Goal: Transaction & Acquisition: Purchase product/service

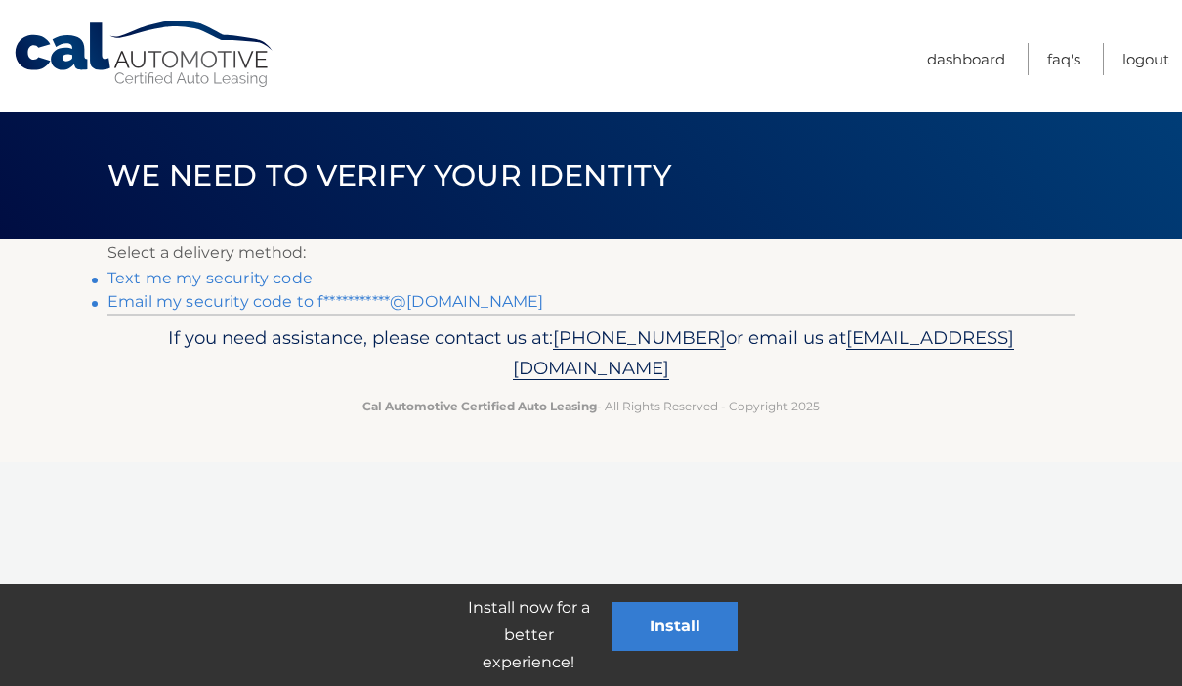
click at [132, 311] on link "**********" at bounding box center [325, 301] width 436 height 19
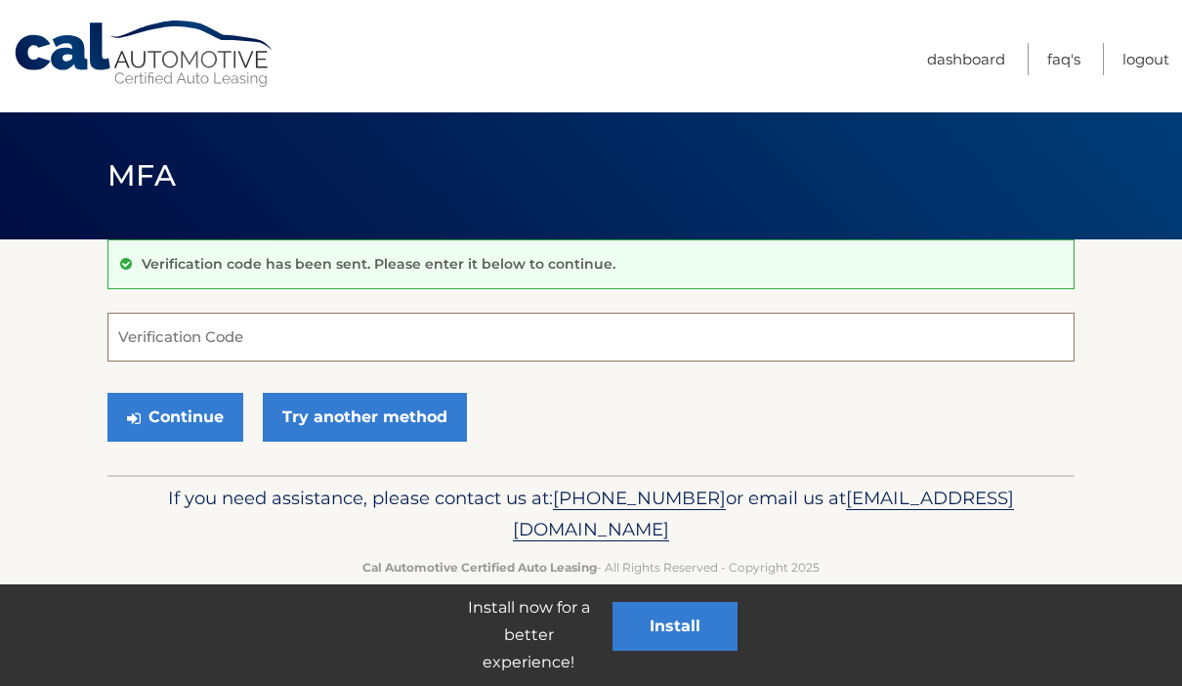
click at [645, 331] on input "Verification Code" at bounding box center [590, 337] width 967 height 49
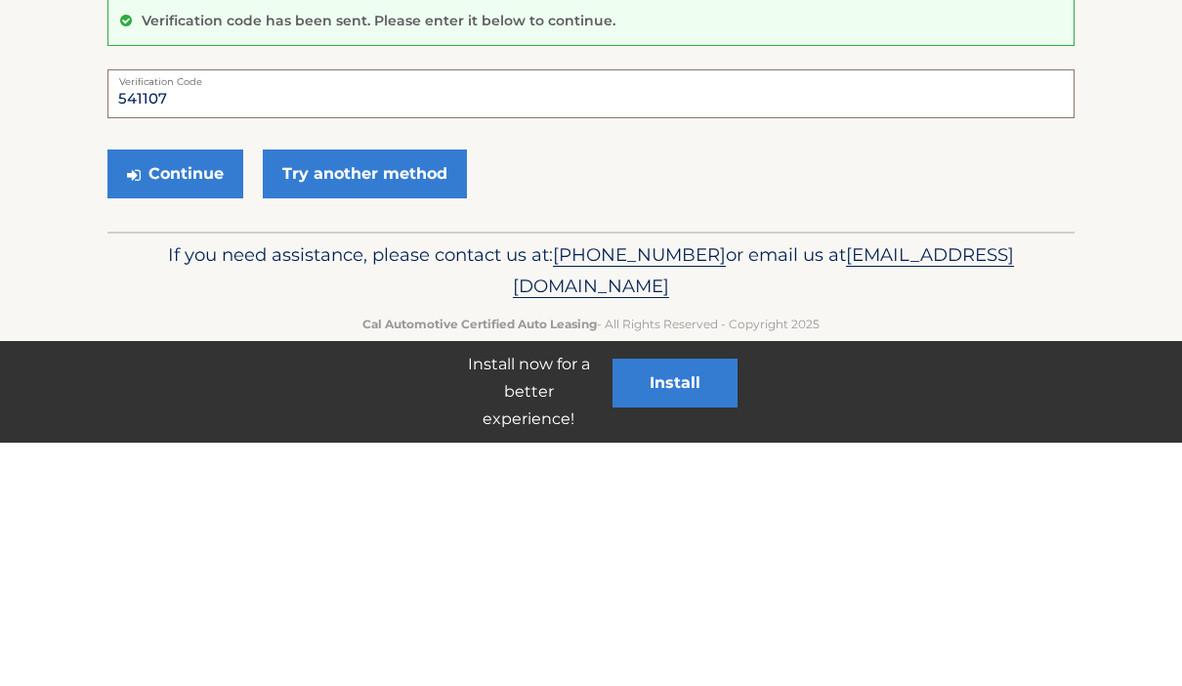
type input "541107"
click at [162, 393] on button "Continue" at bounding box center [175, 417] width 136 height 49
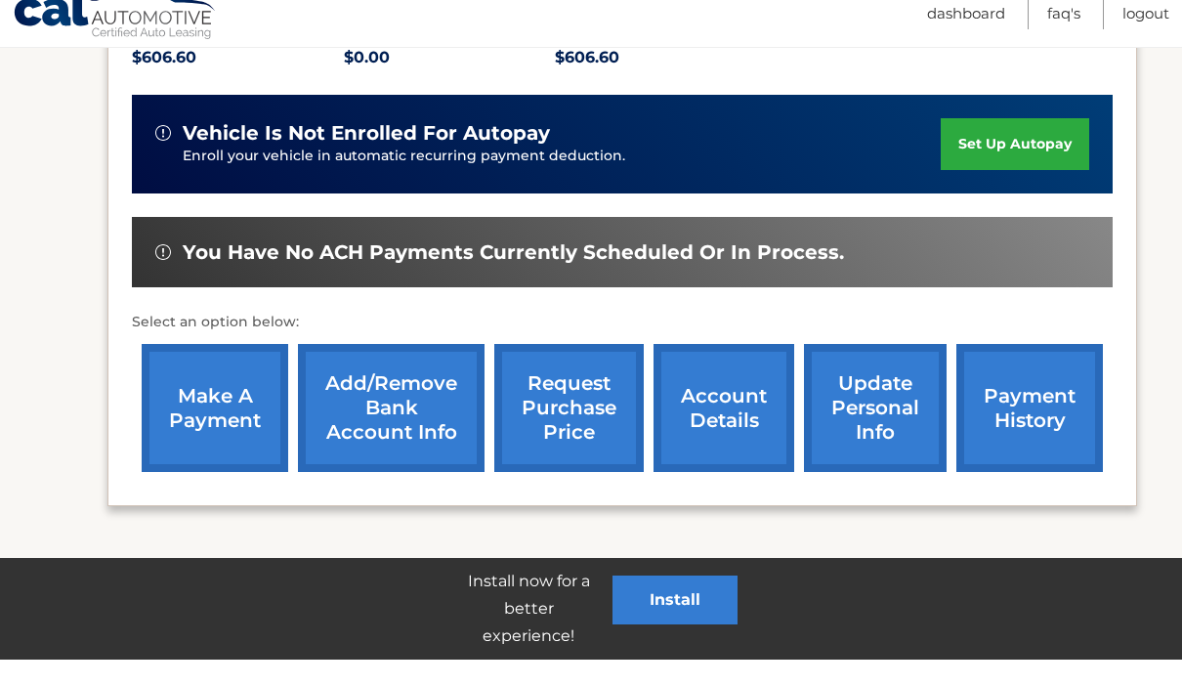
scroll to position [462, 0]
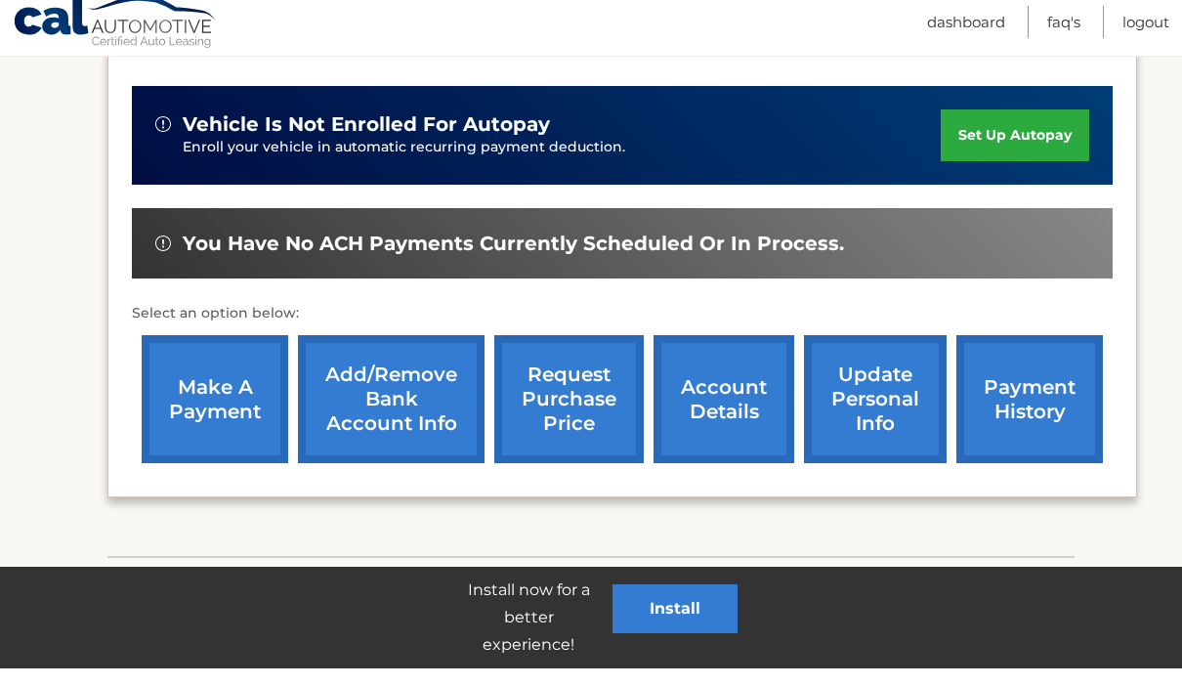
click at [190, 378] on link "make a payment" at bounding box center [215, 417] width 147 height 128
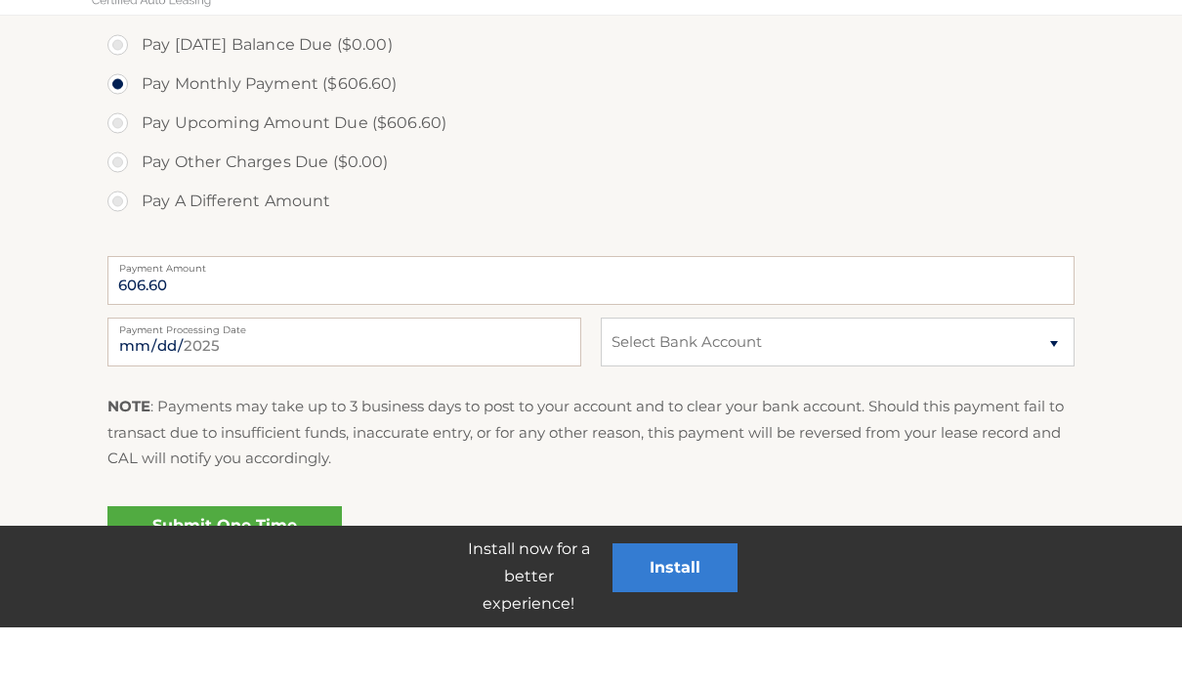
scroll to position [596, 0]
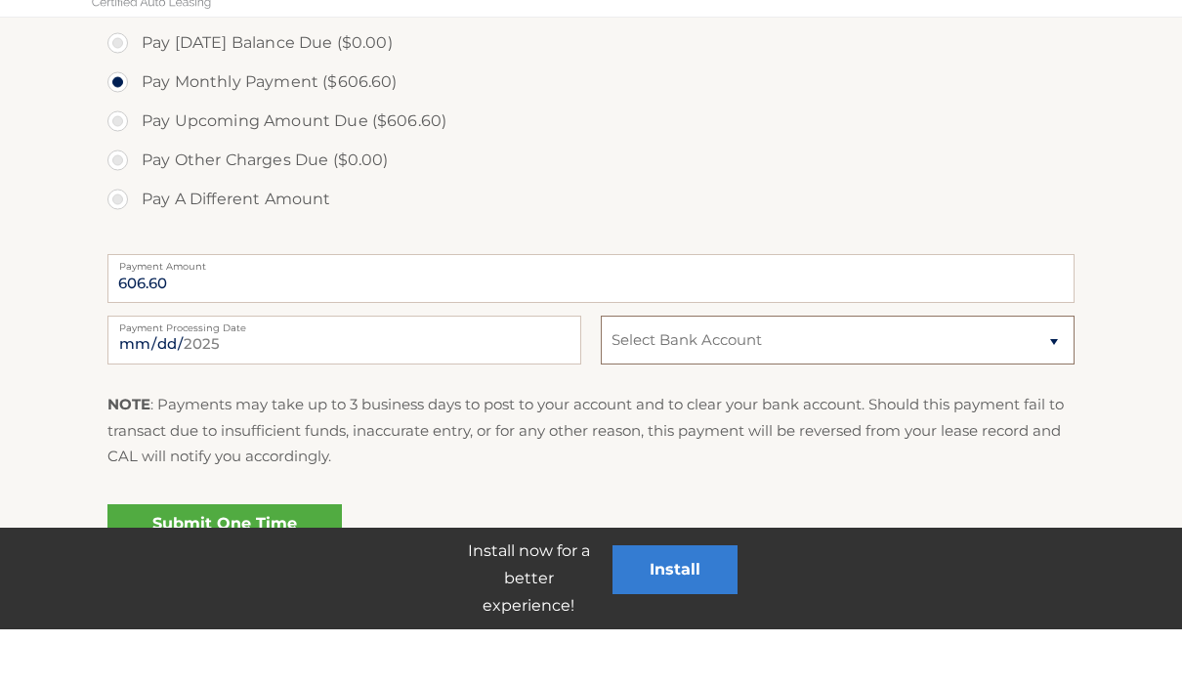
click at [1061, 372] on select "Select Bank Account Checking JPMORGAN CHASE BANK, NA *****0323 Checking JPMORGA…" at bounding box center [838, 396] width 474 height 49
select select "MGI2MDkxZDctNWUwZC00MjQ1LWJmNjQtZGU4YWQ0YWVlZWY0"
click at [150, 561] on link "Submit One Time Payment" at bounding box center [224, 592] width 234 height 63
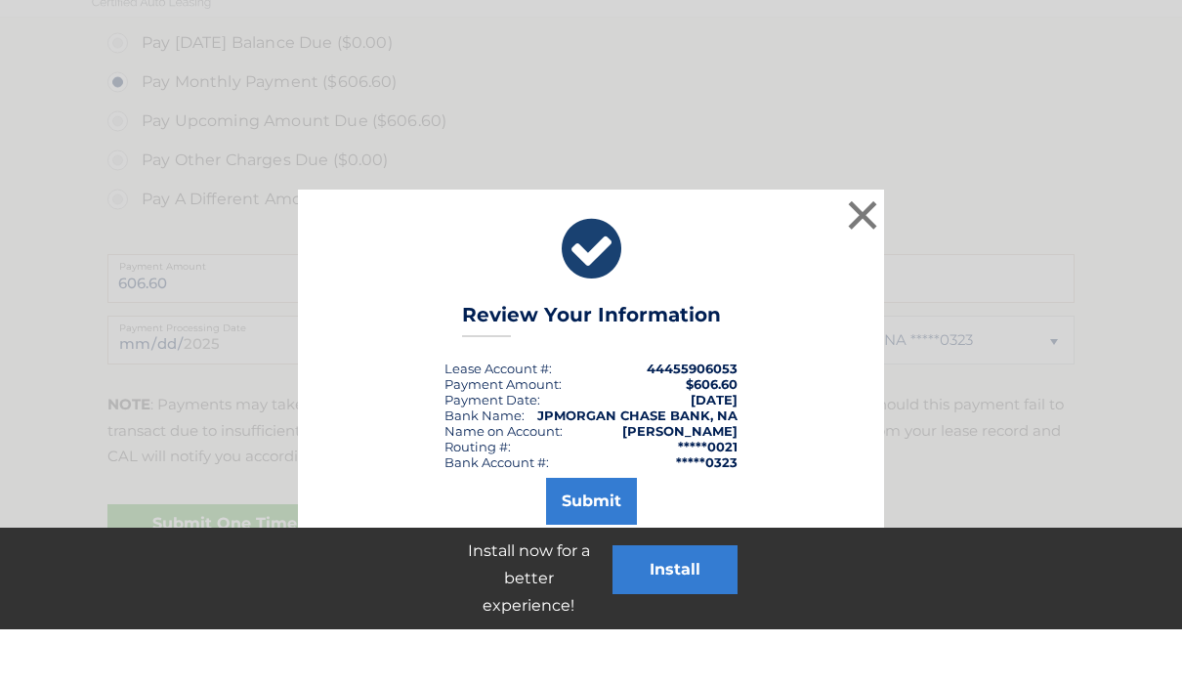
click at [608, 534] on button "Submit" at bounding box center [591, 557] width 91 height 47
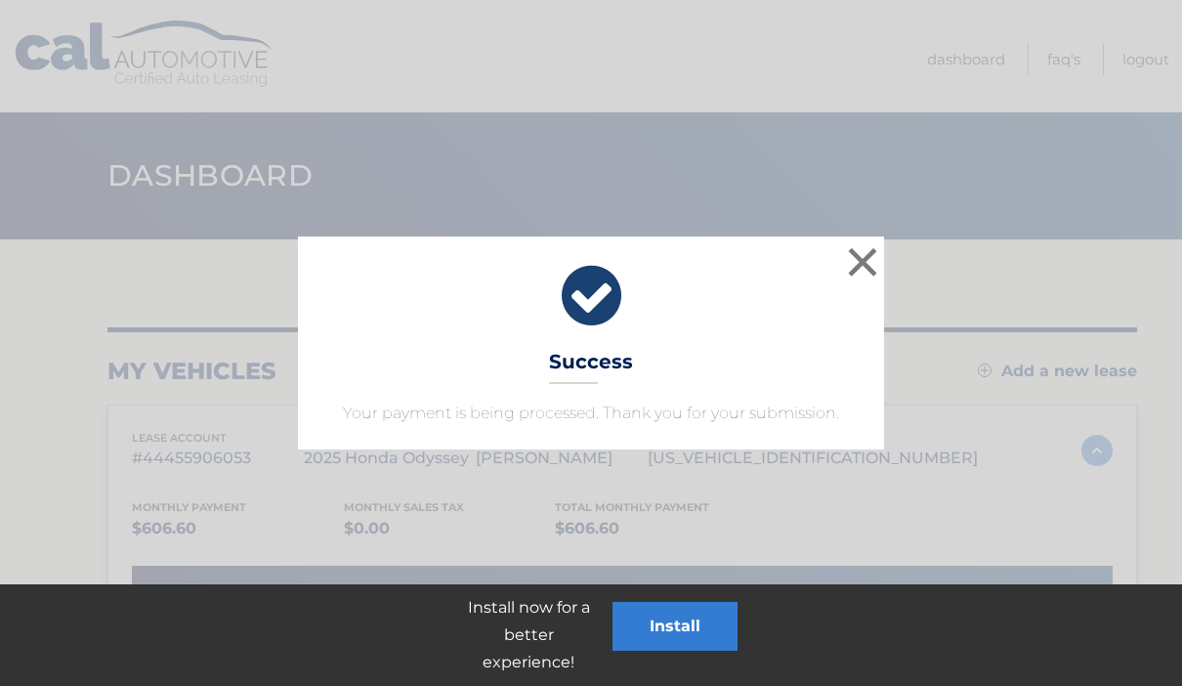
click at [860, 253] on button "×" at bounding box center [862, 261] width 39 height 39
